Goal: Information Seeking & Learning: Learn about a topic

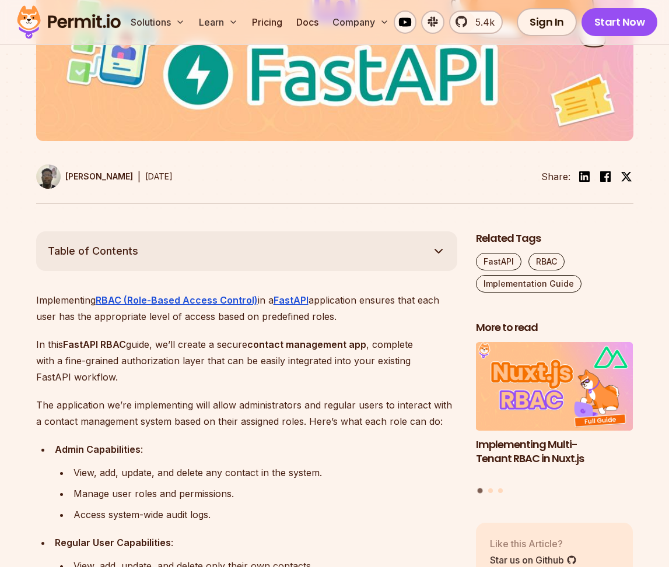
scroll to position [452, 0]
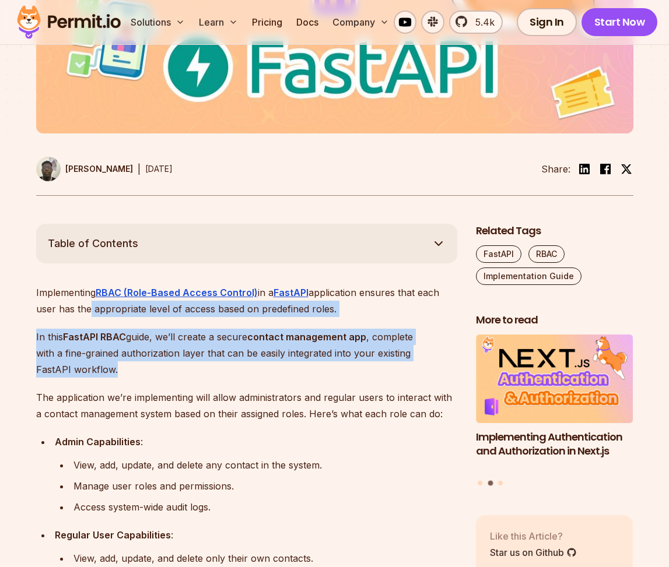
drag, startPoint x: 88, startPoint y: 305, endPoint x: 318, endPoint y: 372, distance: 240.0
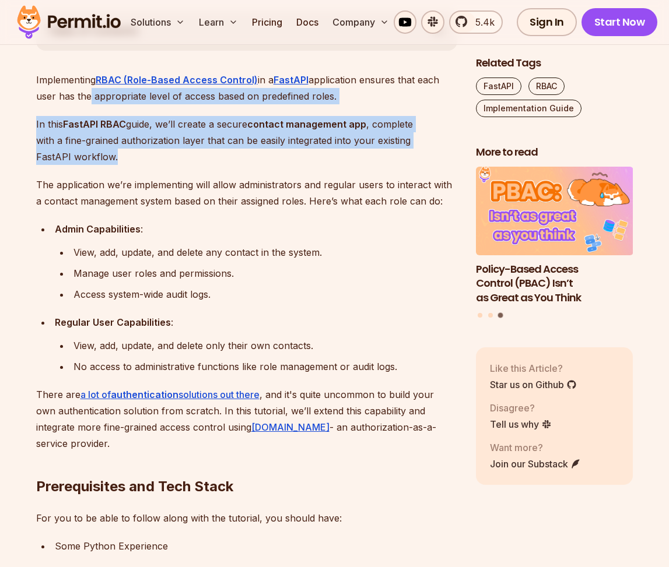
scroll to position [704, 0]
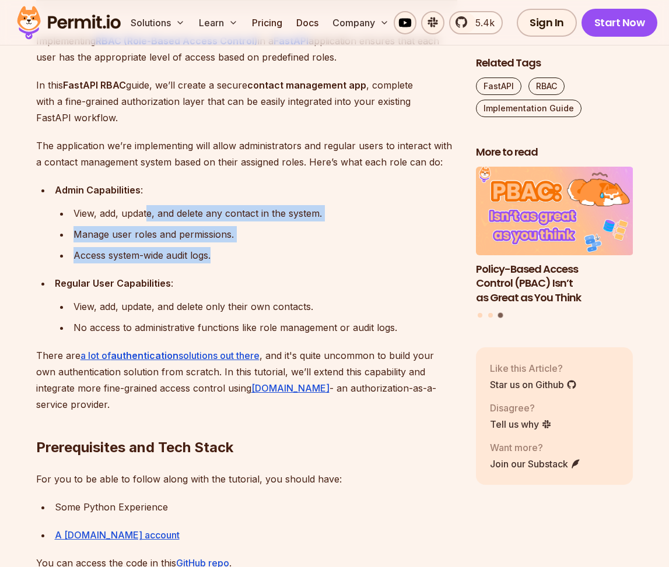
drag, startPoint x: 146, startPoint y: 216, endPoint x: 242, endPoint y: 260, distance: 105.4
click at [242, 260] on ul "View, add, update, and delete any contact in the system. Manage user roles and …" at bounding box center [256, 234] width 402 height 58
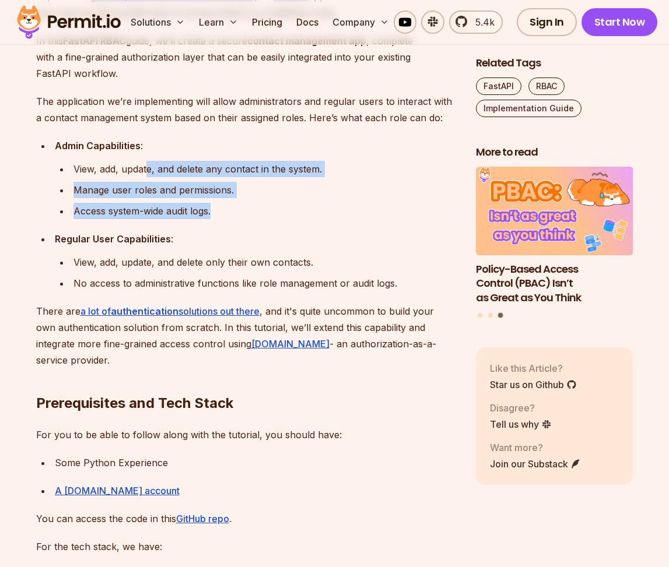
scroll to position [764, 0]
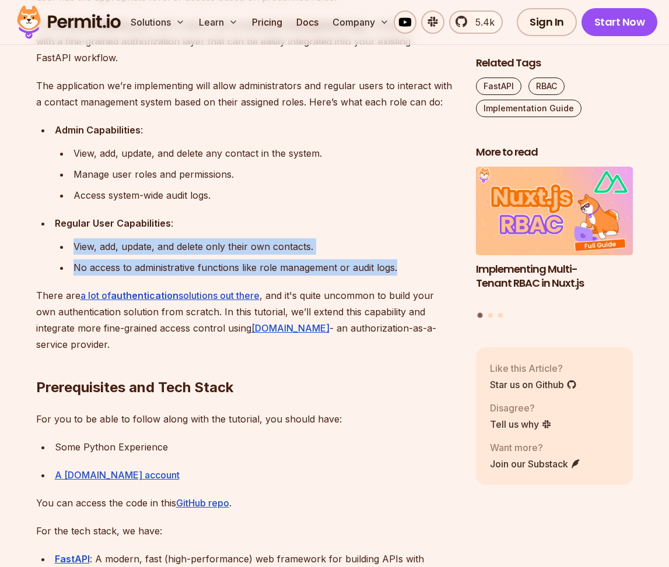
drag, startPoint x: 75, startPoint y: 245, endPoint x: 401, endPoint y: 272, distance: 326.9
click at [401, 272] on ul "View, add, update, and delete only their own contacts. No access to administrat…" at bounding box center [256, 256] width 402 height 37
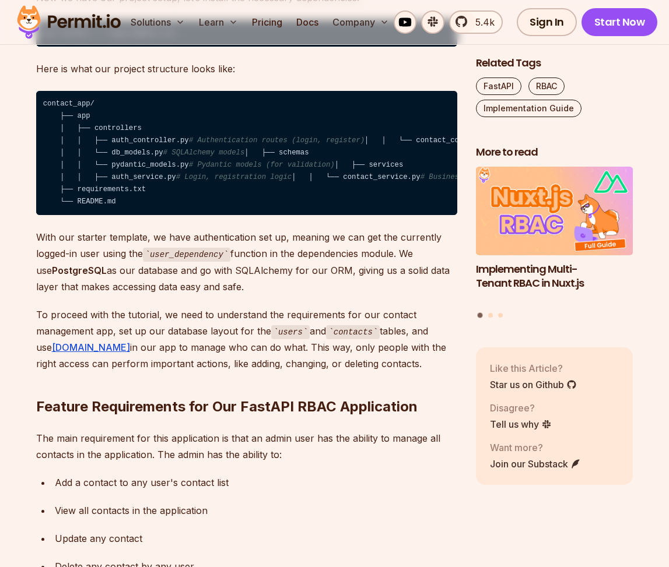
scroll to position [1729, 0]
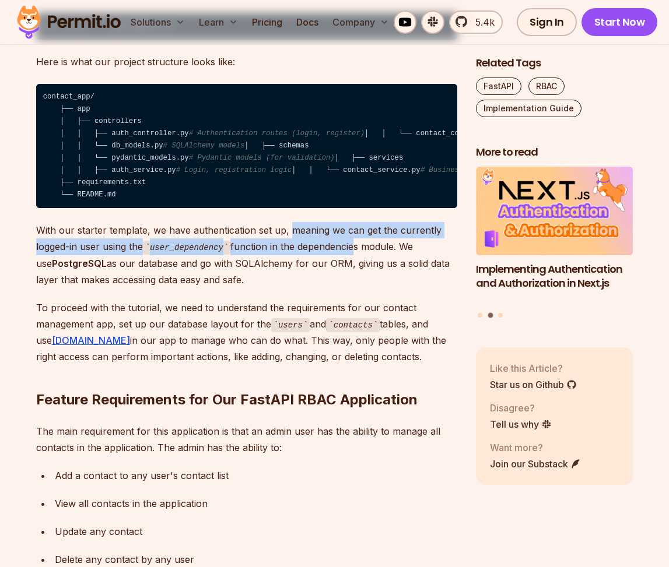
drag, startPoint x: 289, startPoint y: 337, endPoint x: 356, endPoint y: 365, distance: 73.0
click at [356, 288] on p "With our starter template, we have authentication set up, meaning we can get th…" at bounding box center [246, 255] width 421 height 66
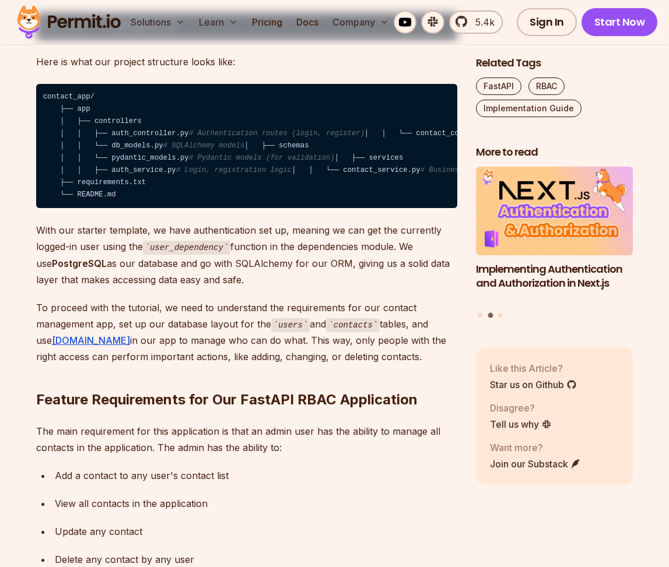
click at [348, 288] on p "With our starter template, we have authentication set up, meaning we can get th…" at bounding box center [246, 255] width 421 height 66
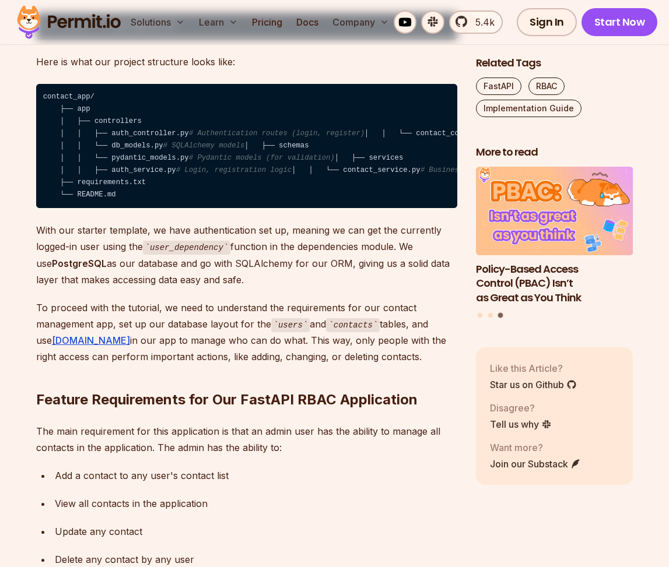
drag, startPoint x: 272, startPoint y: 357, endPoint x: 309, endPoint y: 391, distance: 49.5
click at [309, 288] on p "With our starter template, we have authentication set up, meaning we can get th…" at bounding box center [246, 255] width 421 height 66
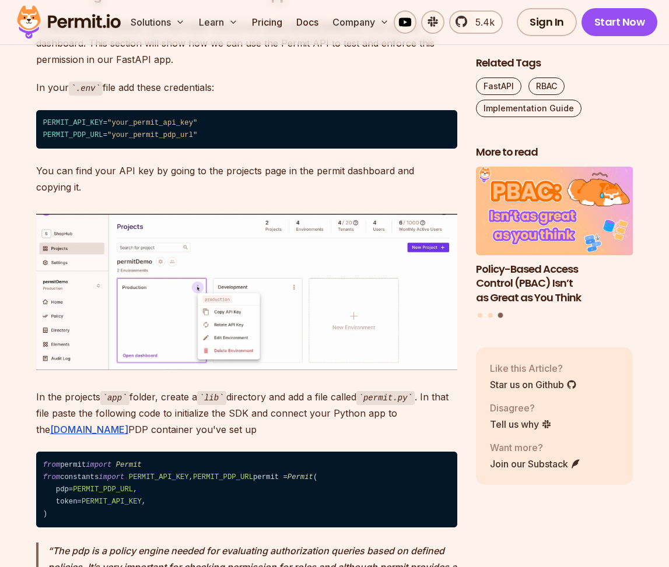
scroll to position [5249, 0]
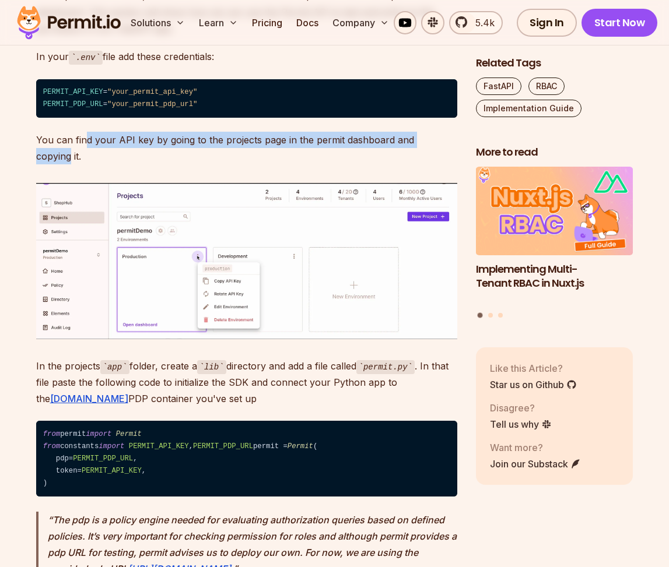
drag, startPoint x: 83, startPoint y: 322, endPoint x: 445, endPoint y: 332, distance: 362.1
click at [445, 164] on p "You can find your API key by going to the projects page in the permit dashboard…" at bounding box center [246, 148] width 421 height 33
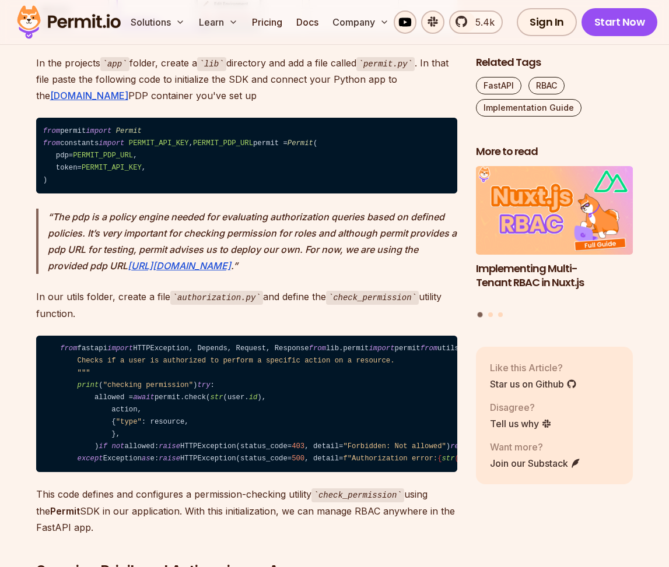
scroll to position [5571, 0]
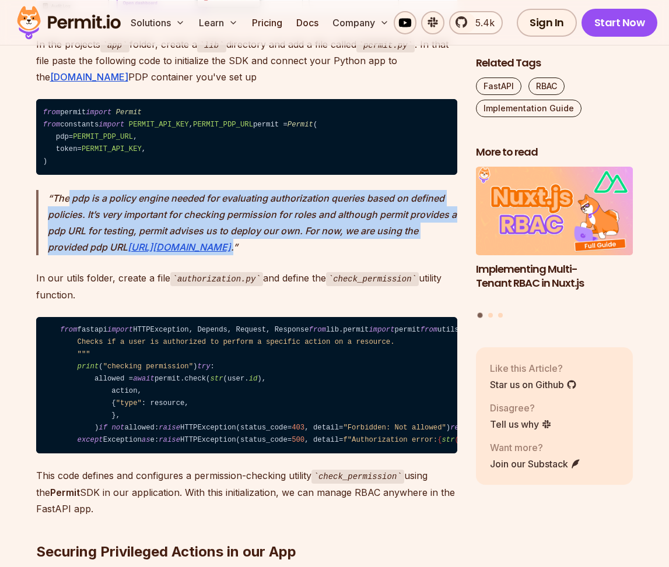
drag, startPoint x: 68, startPoint y: 386, endPoint x: 364, endPoint y: 437, distance: 299.9
click at [364, 255] on p "The pdp is a policy engine needed for evaluating authorization queries based on…" at bounding box center [252, 222] width 409 height 65
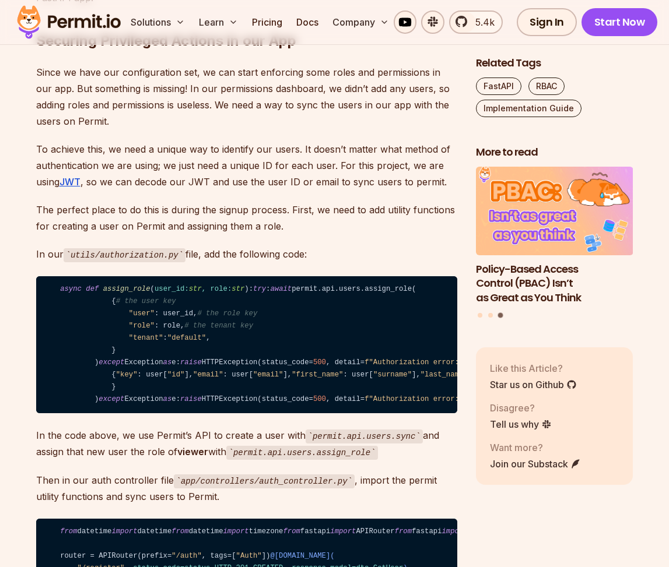
scroll to position [6083, 0]
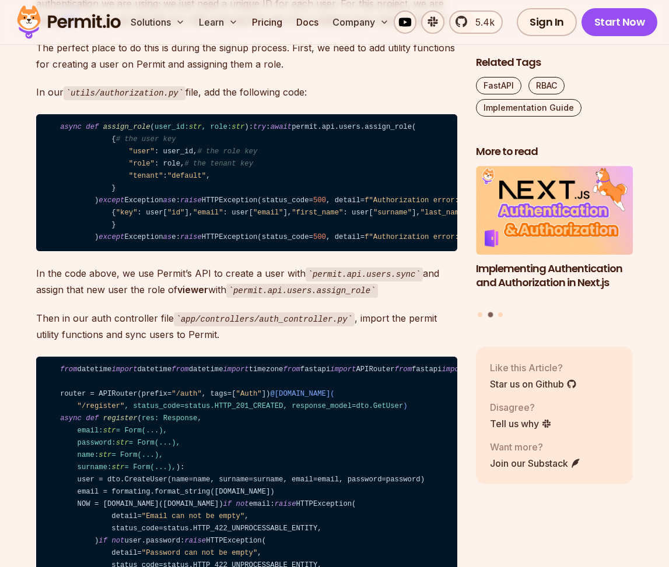
scroll to position [6345, 0]
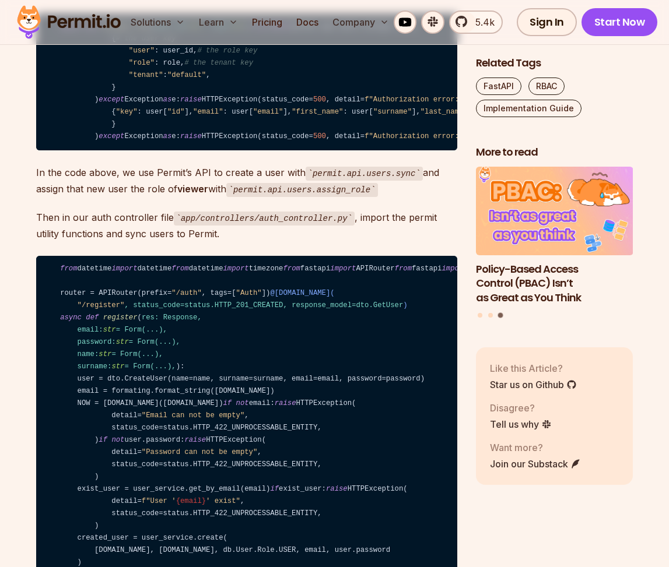
drag, startPoint x: 108, startPoint y: 232, endPoint x: 434, endPoint y: 312, distance: 335.5
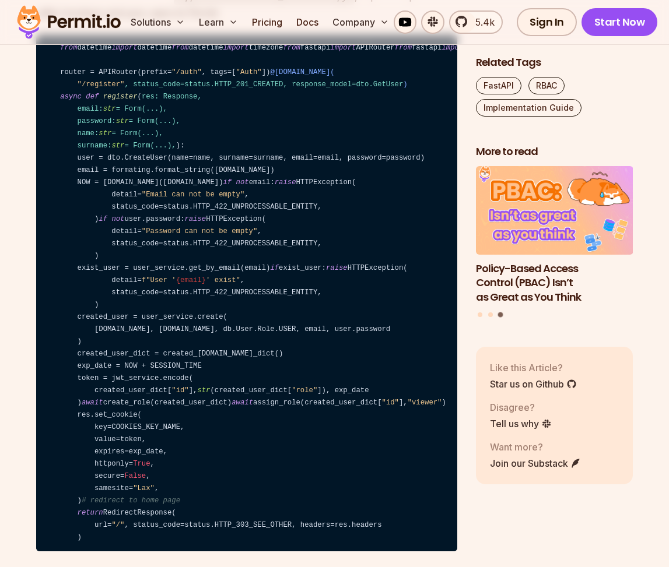
scroll to position [6626, 0]
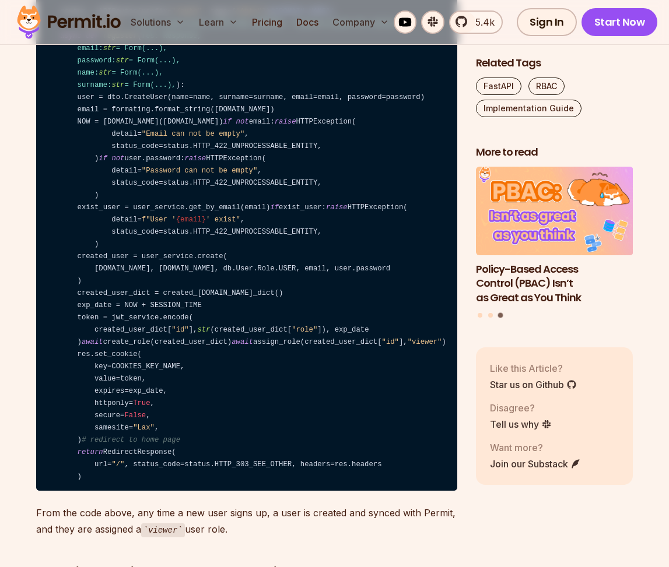
drag, startPoint x: 146, startPoint y: 450, endPoint x: 420, endPoint y: 476, distance: 275.7
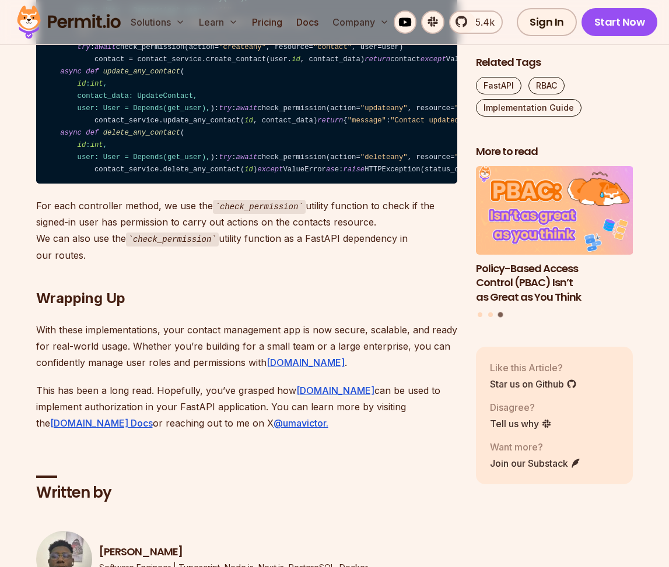
scroll to position [7742, 0]
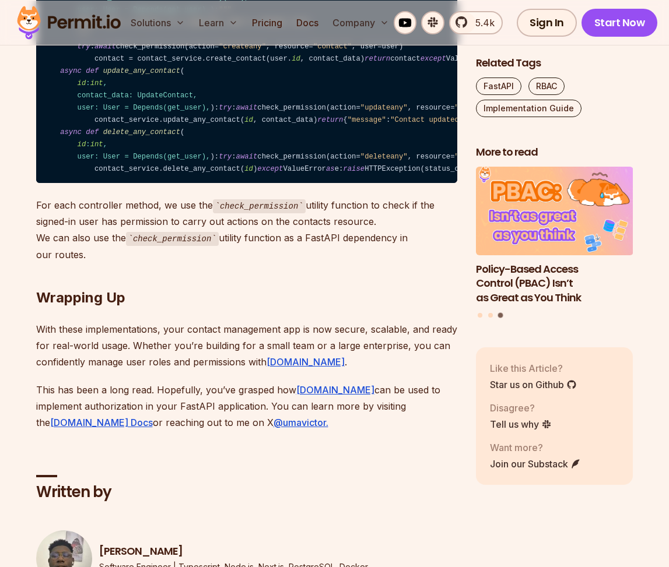
drag, startPoint x: 104, startPoint y: 433, endPoint x: 375, endPoint y: 479, distance: 275.5
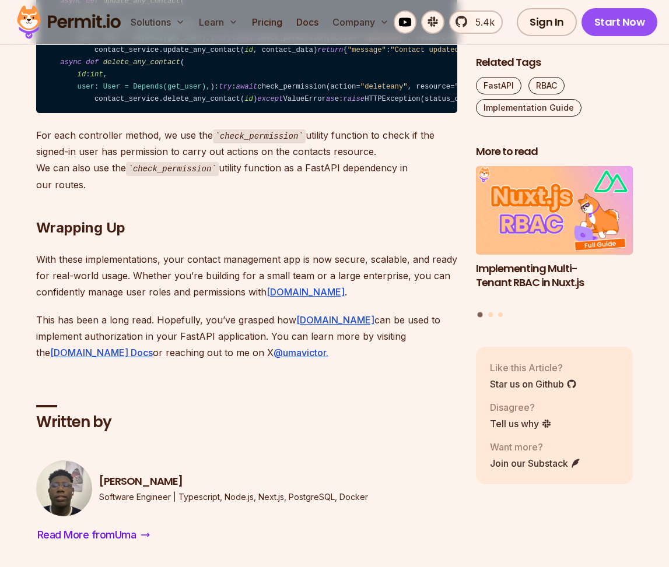
scroll to position [7913, 0]
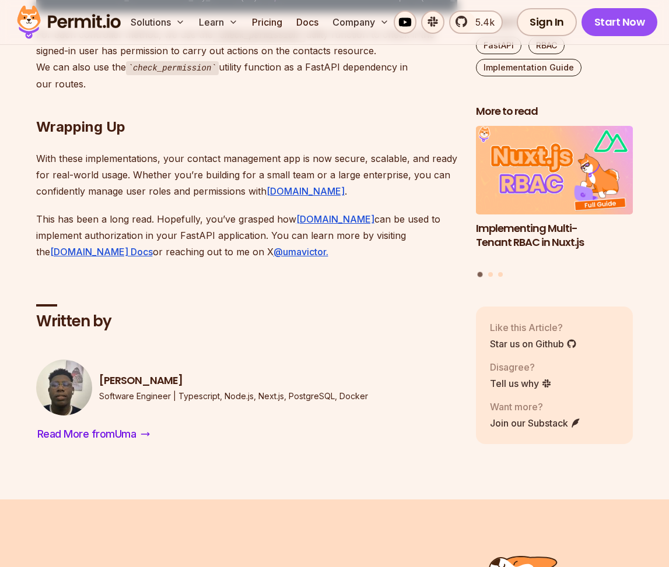
drag, startPoint x: 70, startPoint y: 342, endPoint x: 186, endPoint y: 374, distance: 120.2
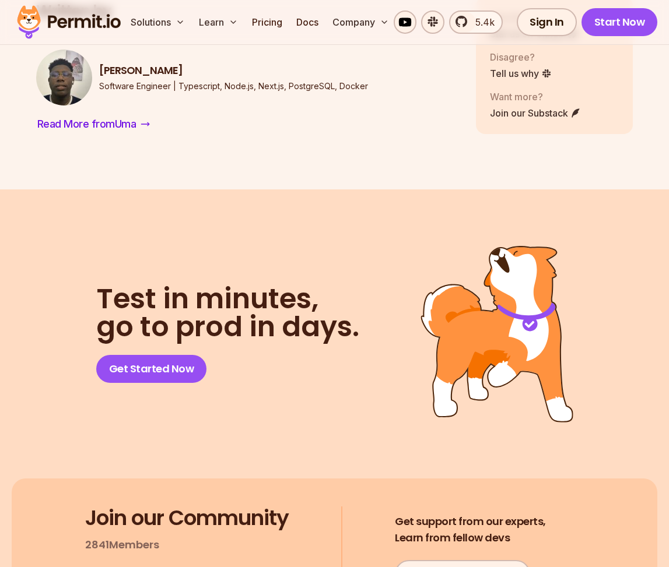
scroll to position [8225, 0]
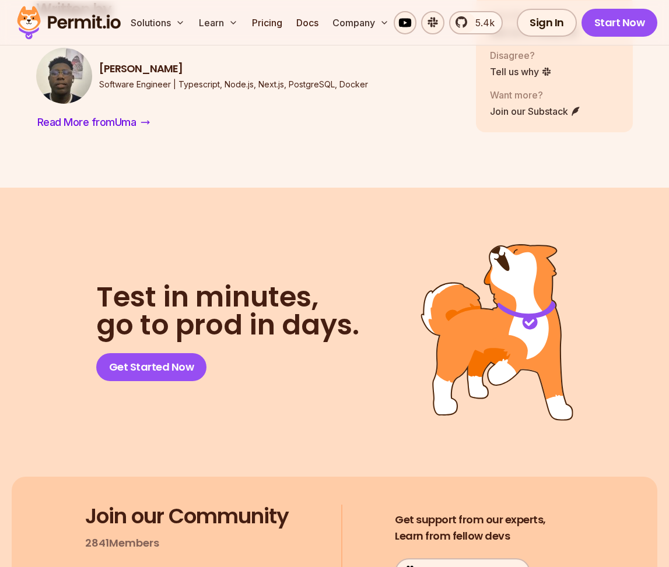
drag, startPoint x: 234, startPoint y: 439, endPoint x: 364, endPoint y: 459, distance: 132.1
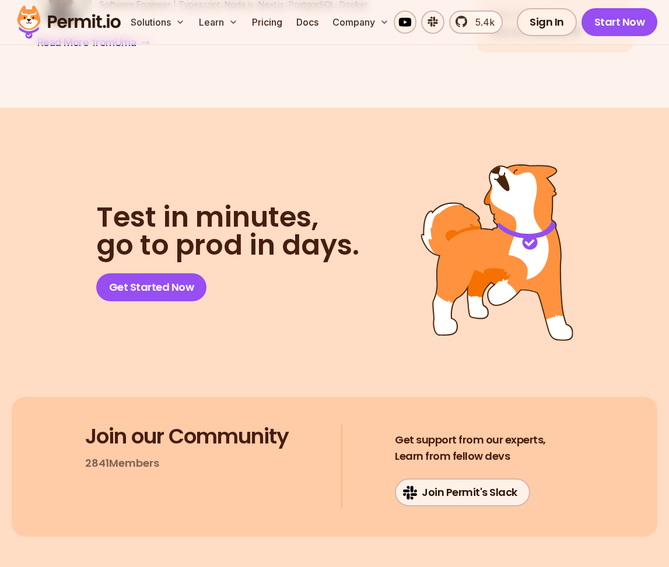
scroll to position [8305, 0]
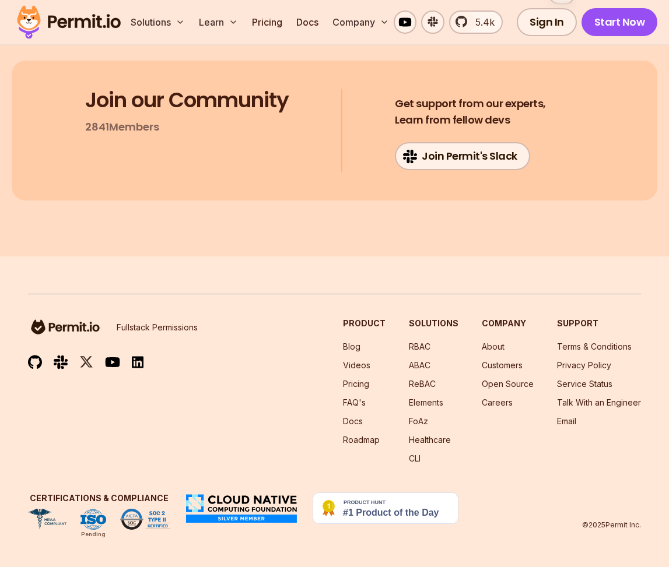
scroll to position [8858, 0]
drag, startPoint x: 59, startPoint y: 274, endPoint x: 215, endPoint y: 326, distance: 164.6
